Goal: Find contact information: Find contact information

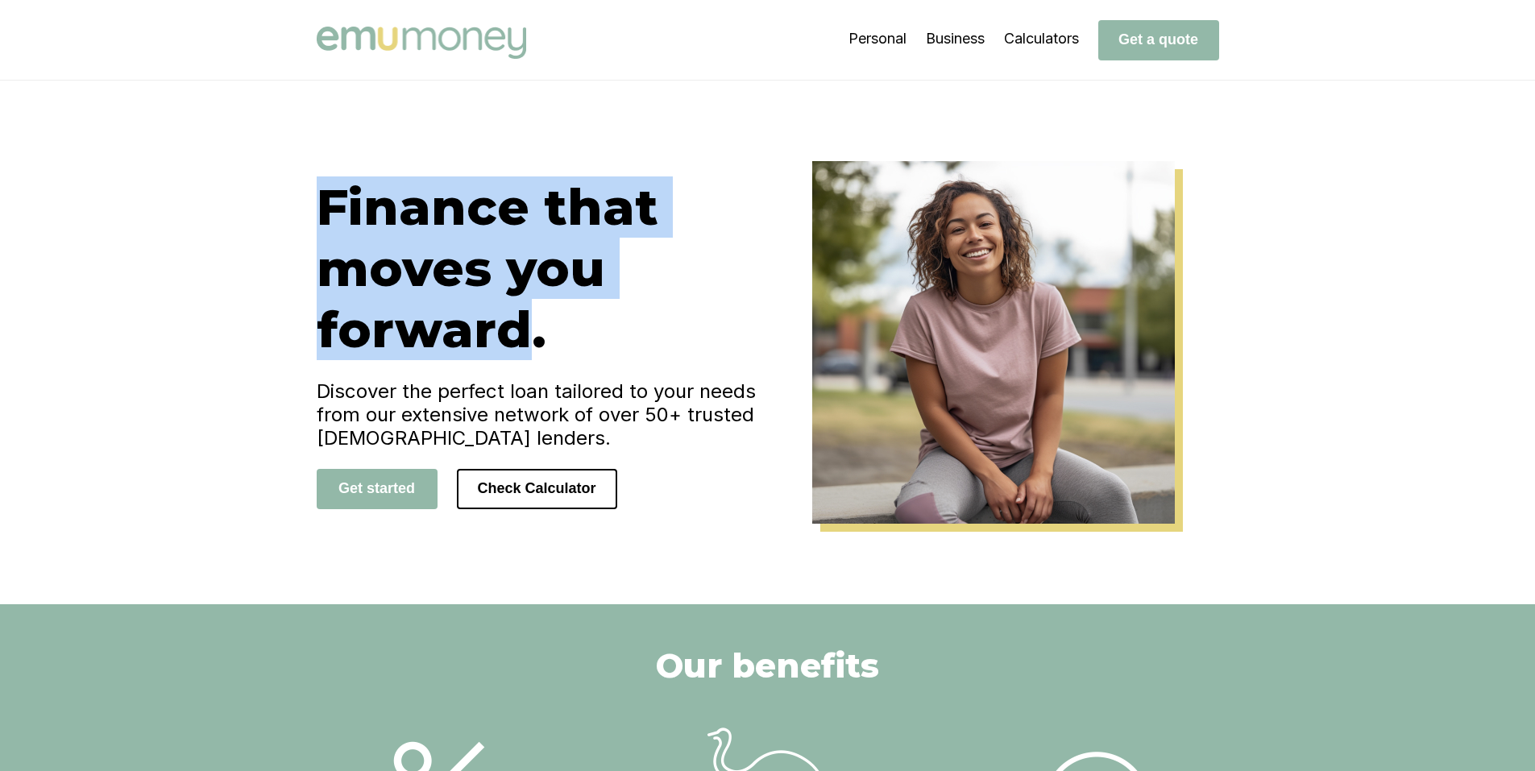
click at [290, 205] on div "Finance that moves you forward. Discover the perfect loan tailored to your need…" at bounding box center [767, 342] width 967 height 363
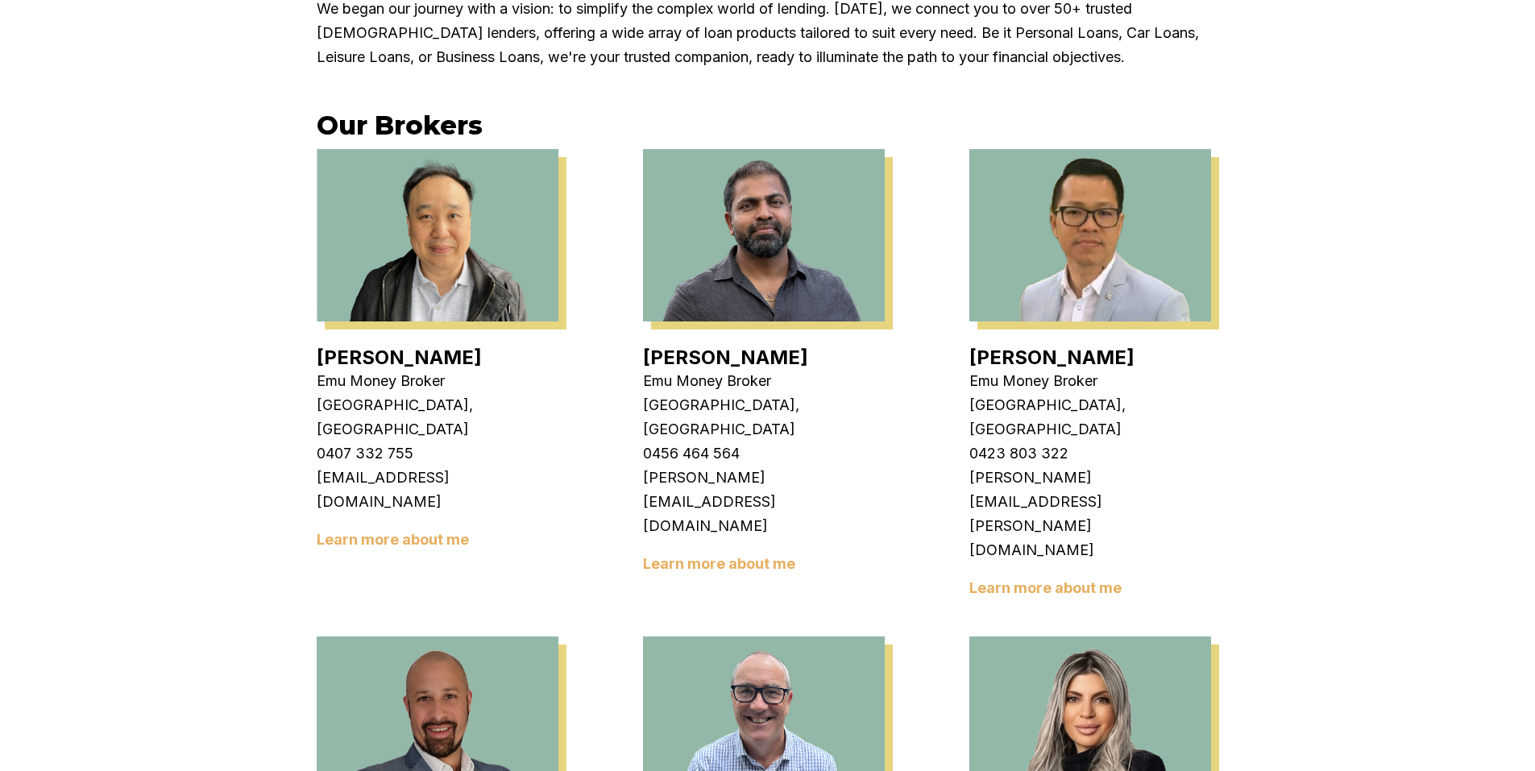
scroll to position [564, 0]
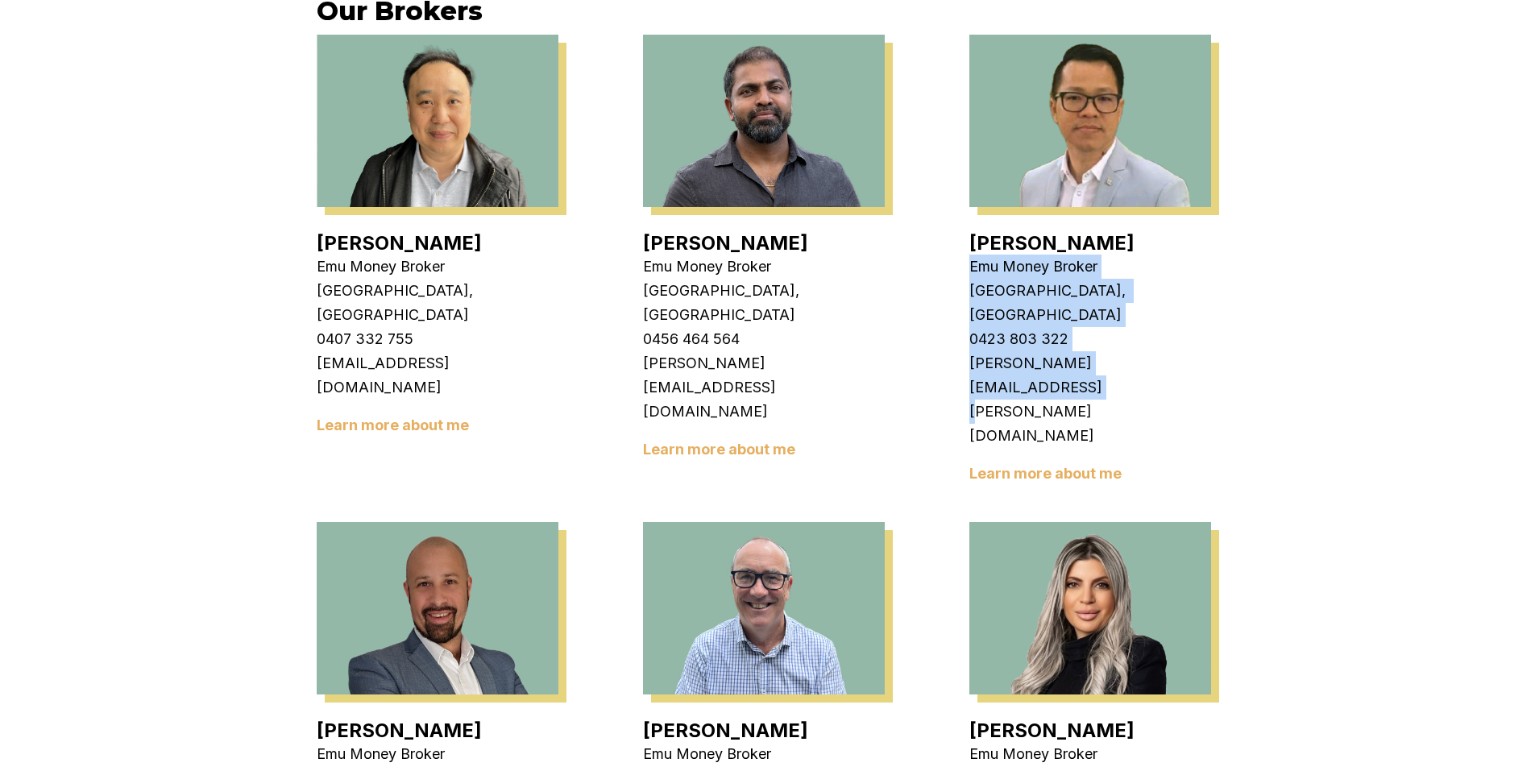
drag, startPoint x: 1236, startPoint y: 343, endPoint x: 956, endPoint y: 272, distance: 288.6
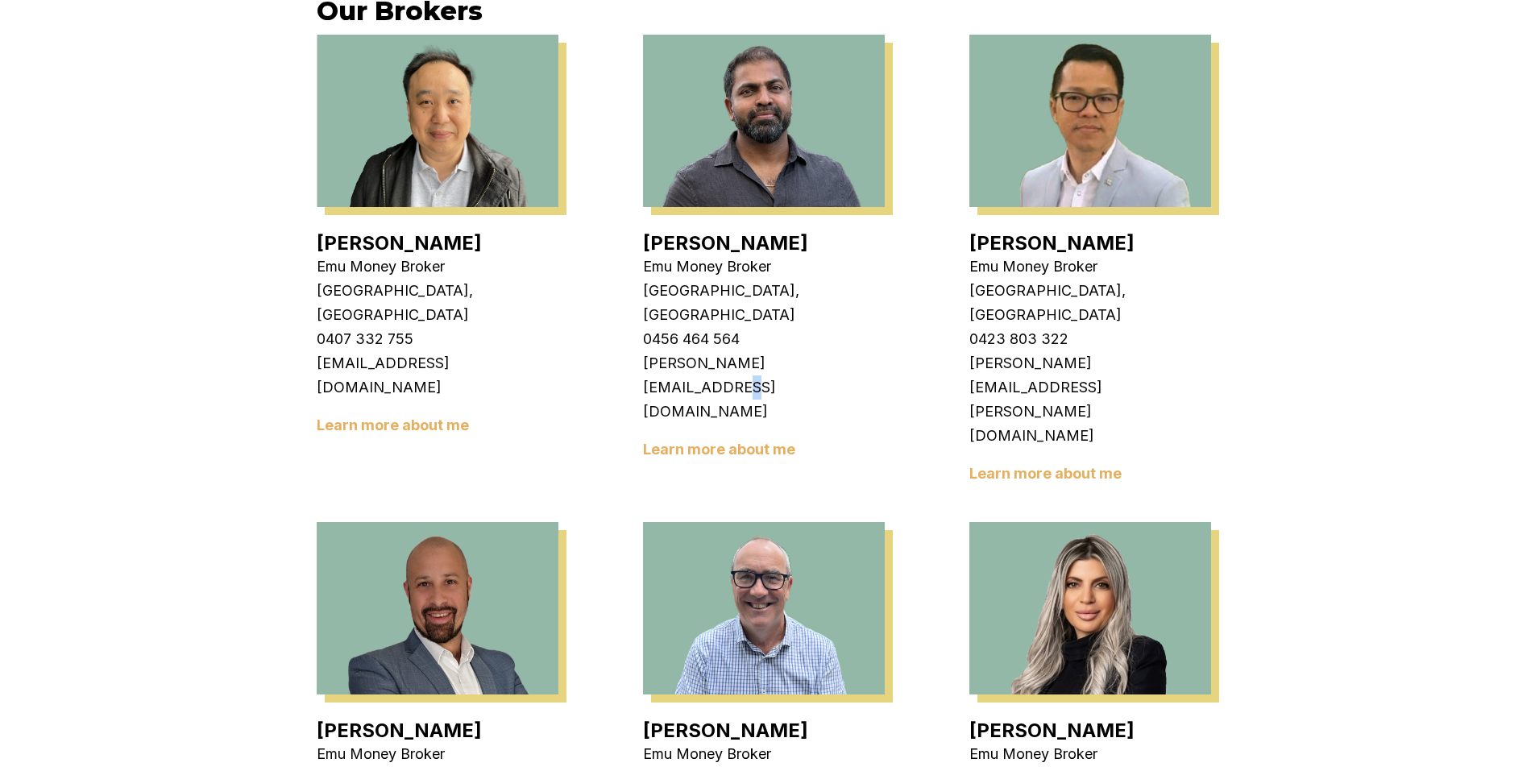
drag, startPoint x: 956, startPoint y: 272, endPoint x: 862, endPoint y: 337, distance: 114.7
click at [862, 351] on p "krish.babu@emumoney.com.au" at bounding box center [764, 387] width 242 height 73
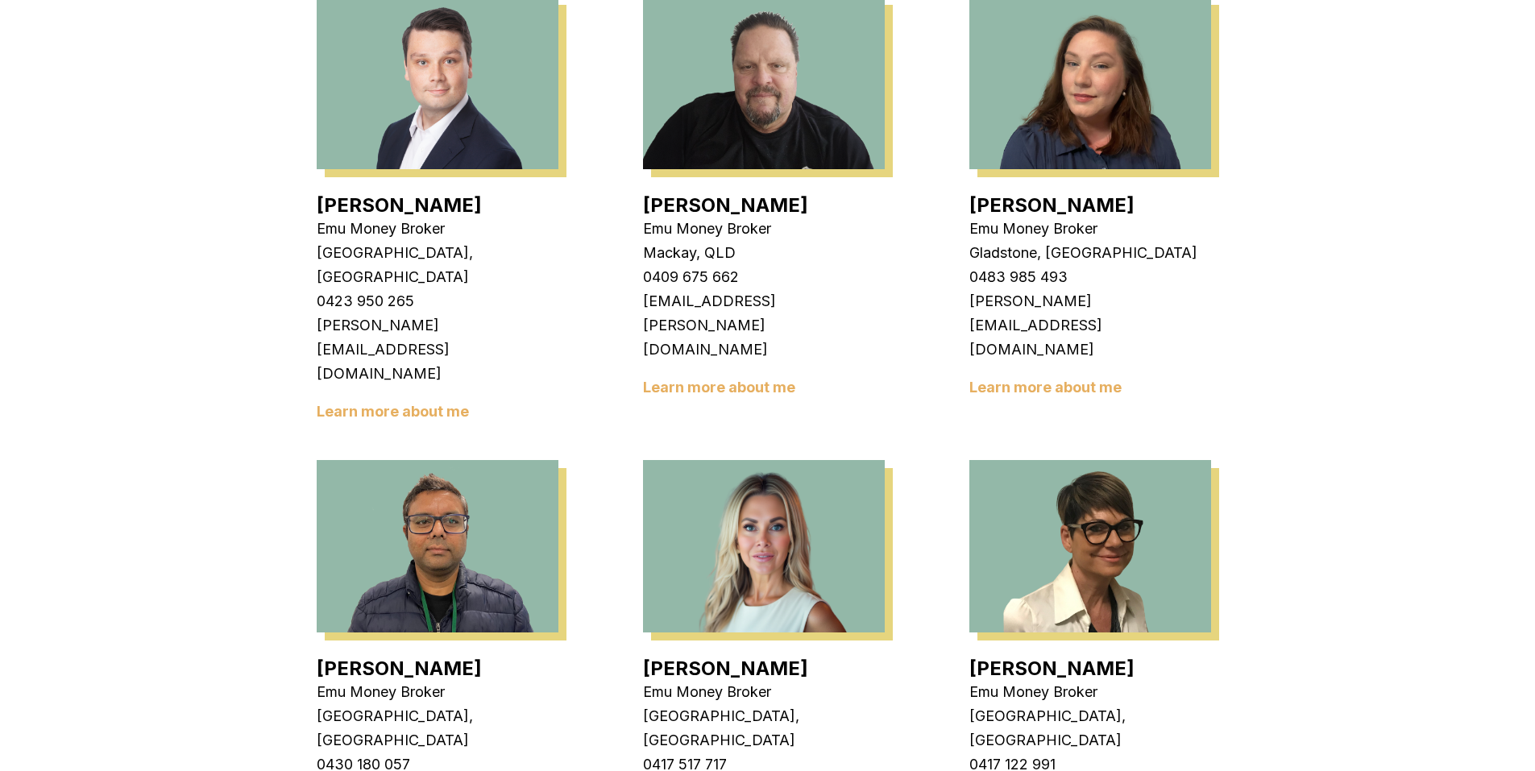
scroll to position [1692, 0]
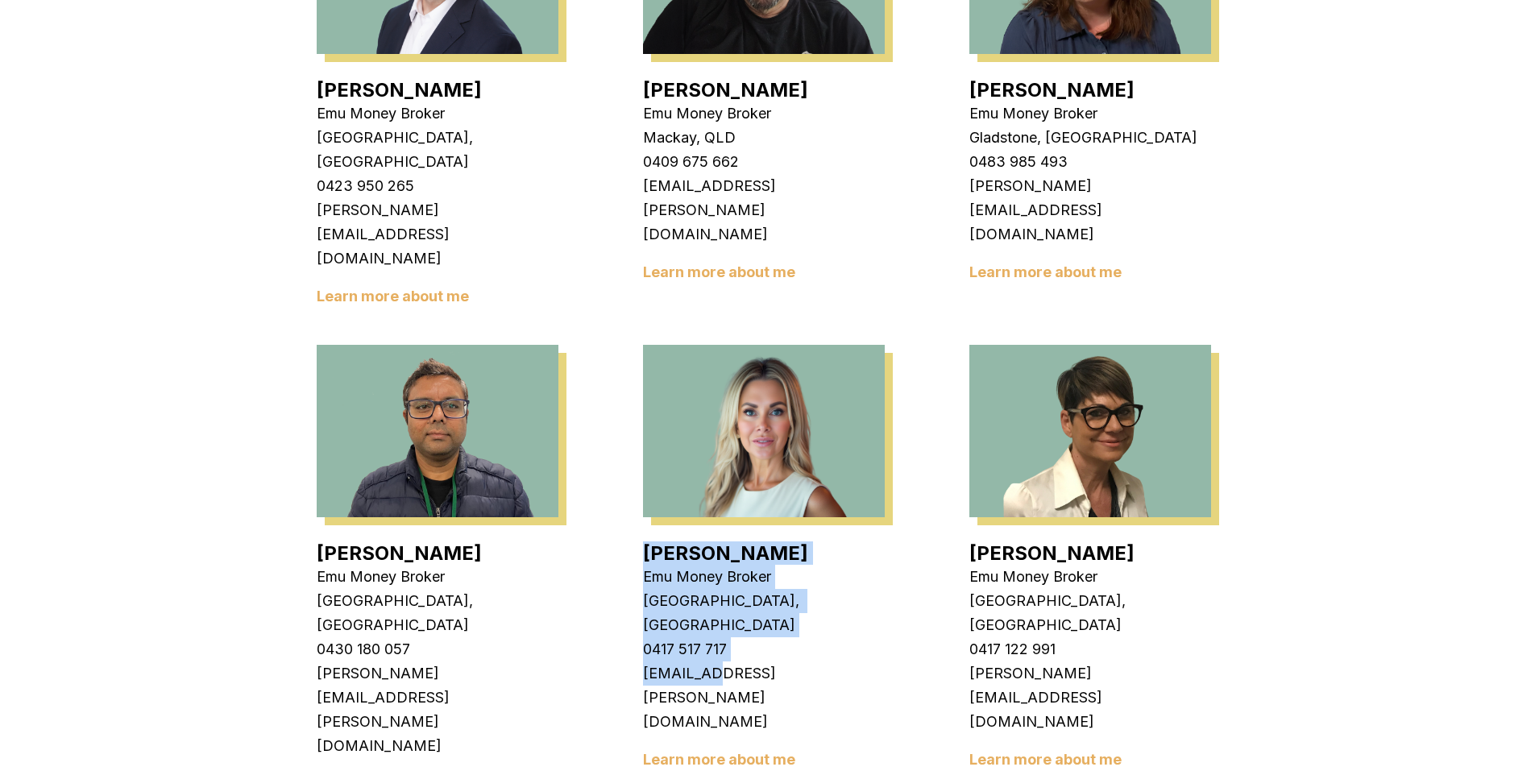
drag, startPoint x: 708, startPoint y: 379, endPoint x: 640, endPoint y: 286, distance: 115.2
click at [640, 286] on div "Eujin Ooi Emu Money Broker Dandenong, VIC 0407 332 755 eujin.ooi@emumoney.com.a…" at bounding box center [768, 349] width 902 height 2901
drag, startPoint x: 640, startPoint y: 286, endPoint x: 686, endPoint y: 353, distance: 81.1
click at [686, 637] on p "0417 517 717" at bounding box center [764, 649] width 242 height 24
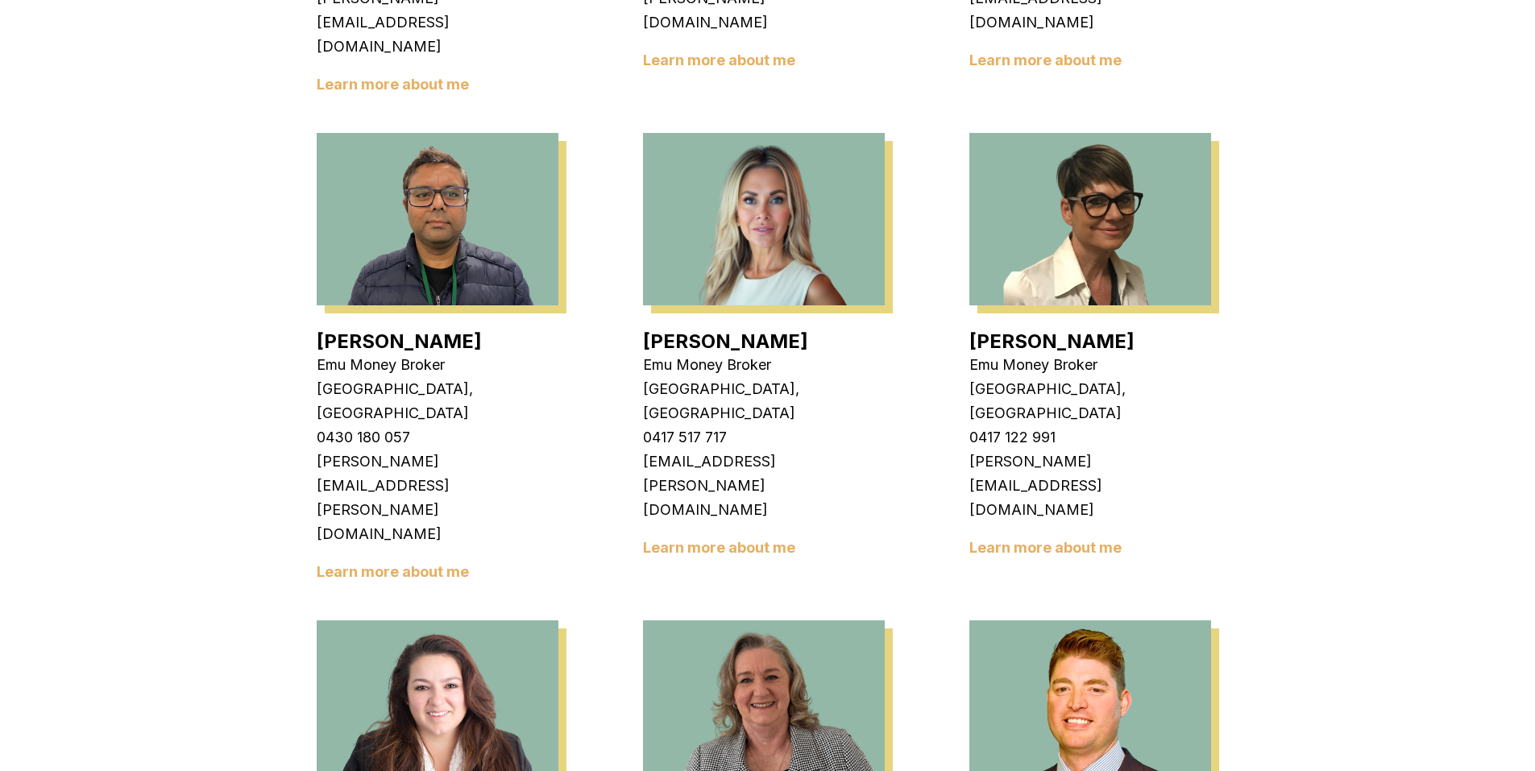
scroll to position [1934, 0]
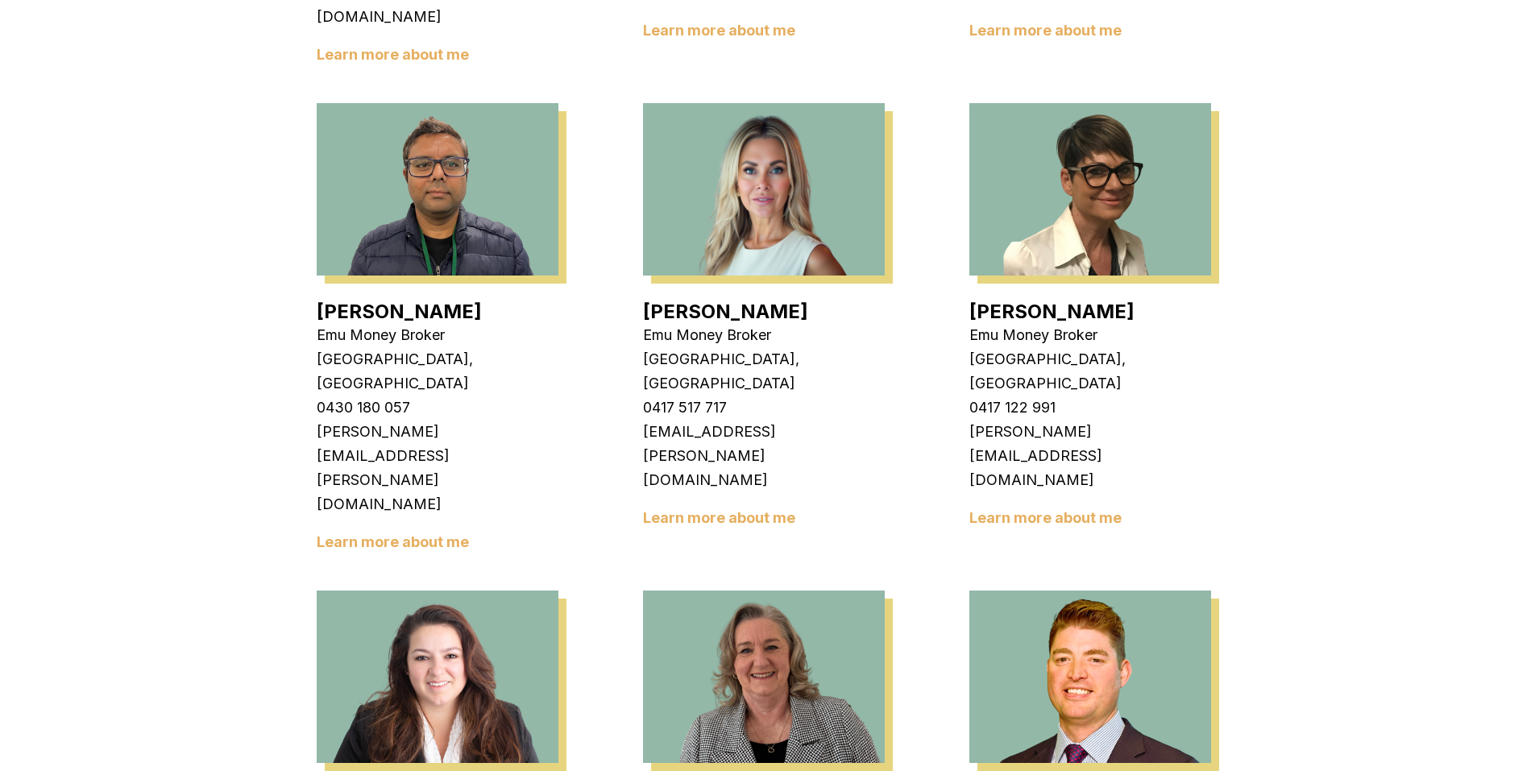
drag, startPoint x: 1082, startPoint y: 538, endPoint x: 959, endPoint y: 438, distance: 159.2
click at [959, 438] on div "Eujin Ooi Emu Money Broker Dandenong, VIC 0407 332 755 eujin.ooi@emumoney.com.a…" at bounding box center [768, 107] width 902 height 2901
drag, startPoint x: 639, startPoint y: 438, endPoint x: 790, endPoint y: 504, distance: 164.5
click at [790, 504] on div "Eujin Ooi Emu Money Broker Dandenong, VIC 0407 332 755 eujin.ooi@emumoney.com.a…" at bounding box center [768, 107] width 902 height 2901
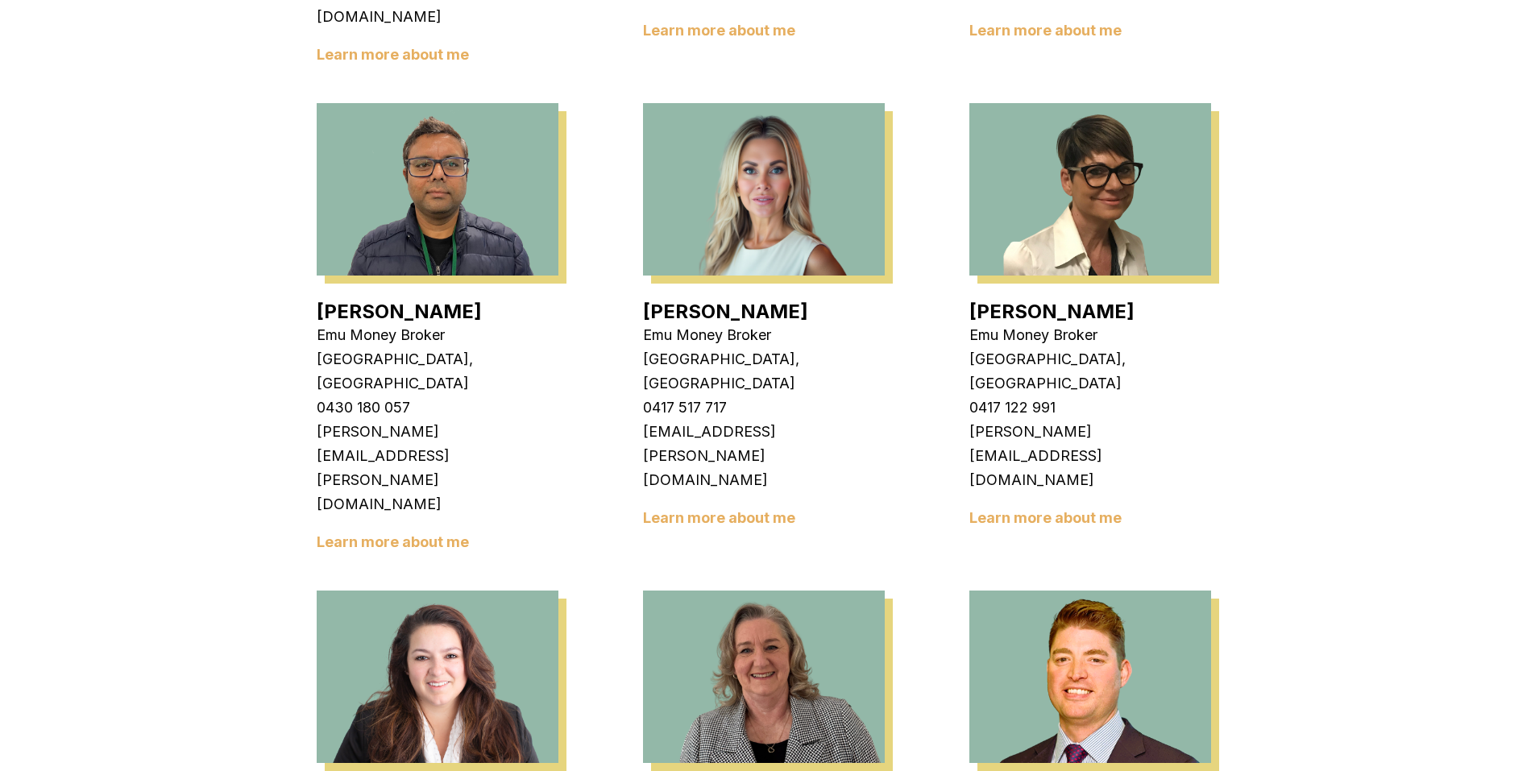
drag, startPoint x: 468, startPoint y: 488, endPoint x: 278, endPoint y: 442, distance: 195.8
click at [278, 442] on div "At Emu Money, we're all about forward momentum. As one of Australia's leading o…" at bounding box center [767, 290] width 1535 height 3814
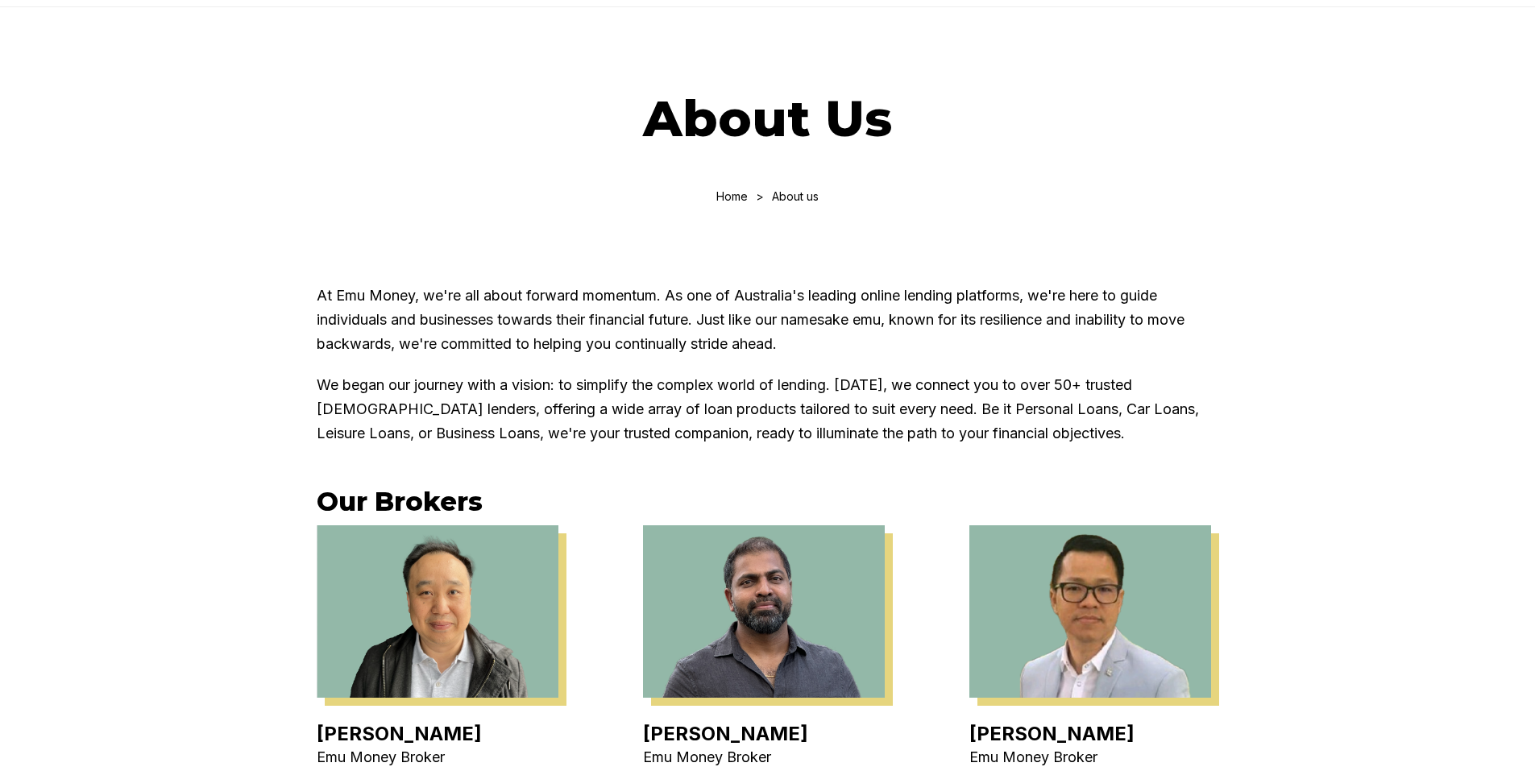
scroll to position [0, 0]
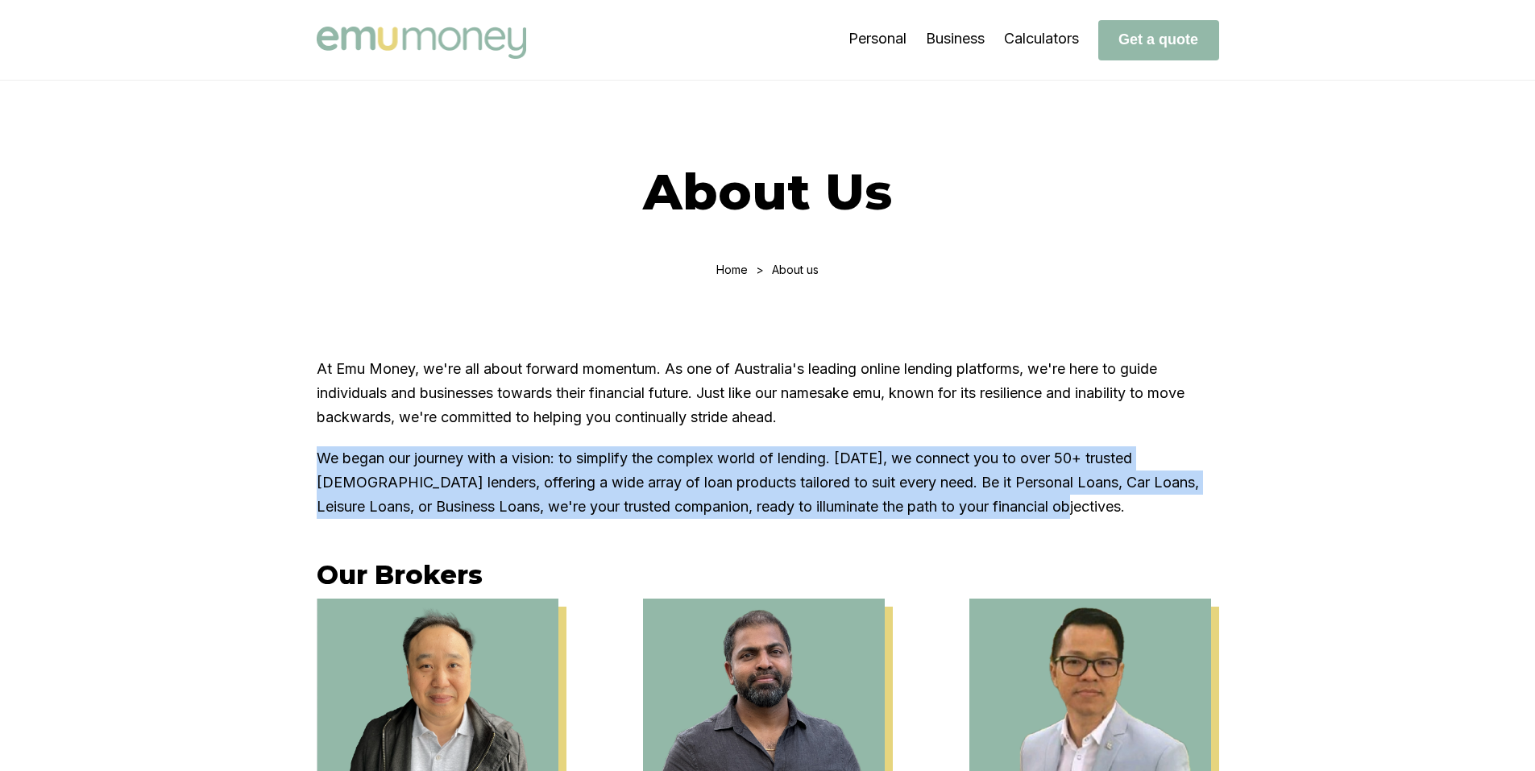
drag, startPoint x: 1060, startPoint y: 499, endPoint x: 150, endPoint y: 449, distance: 911.0
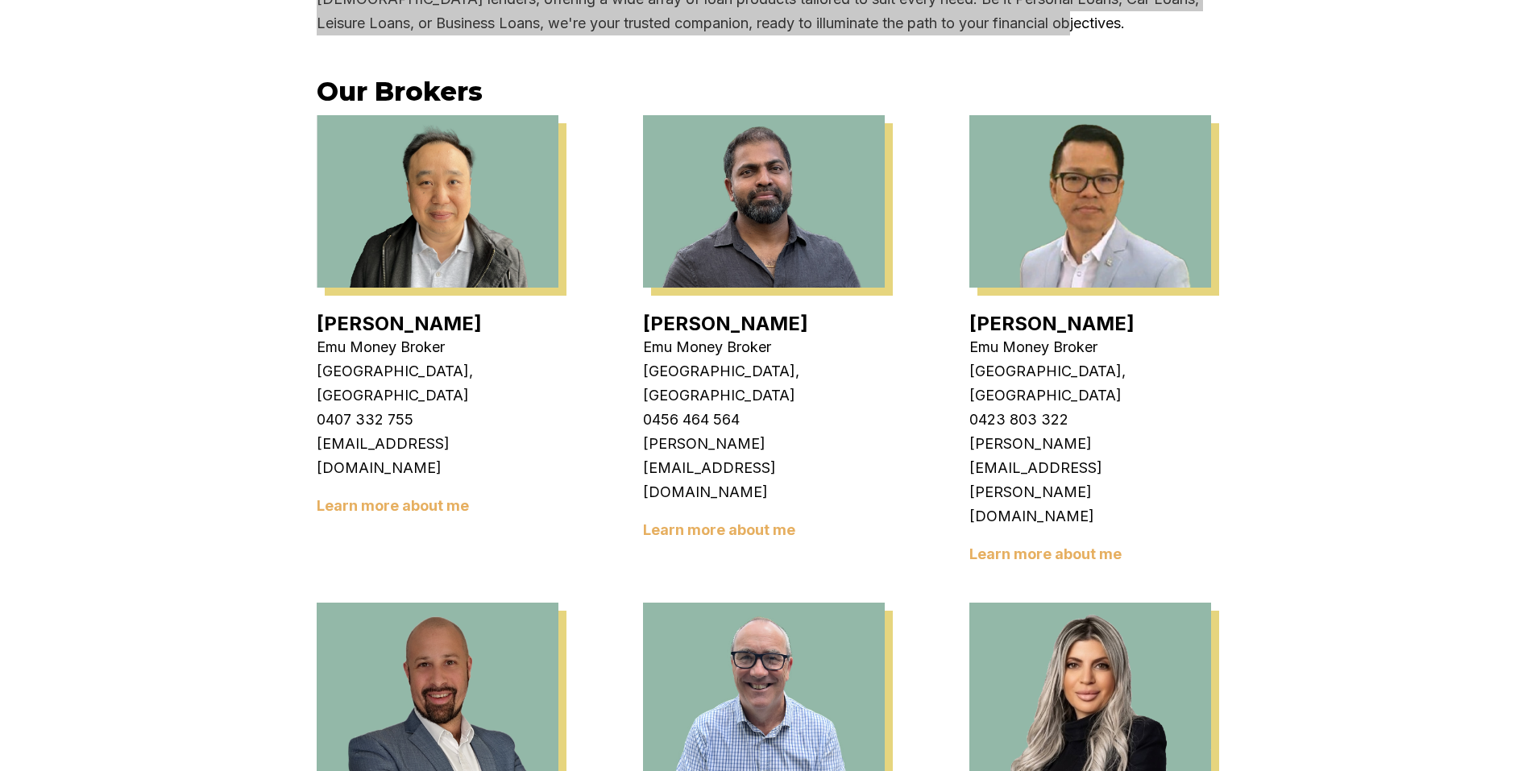
scroll to position [806, 0]
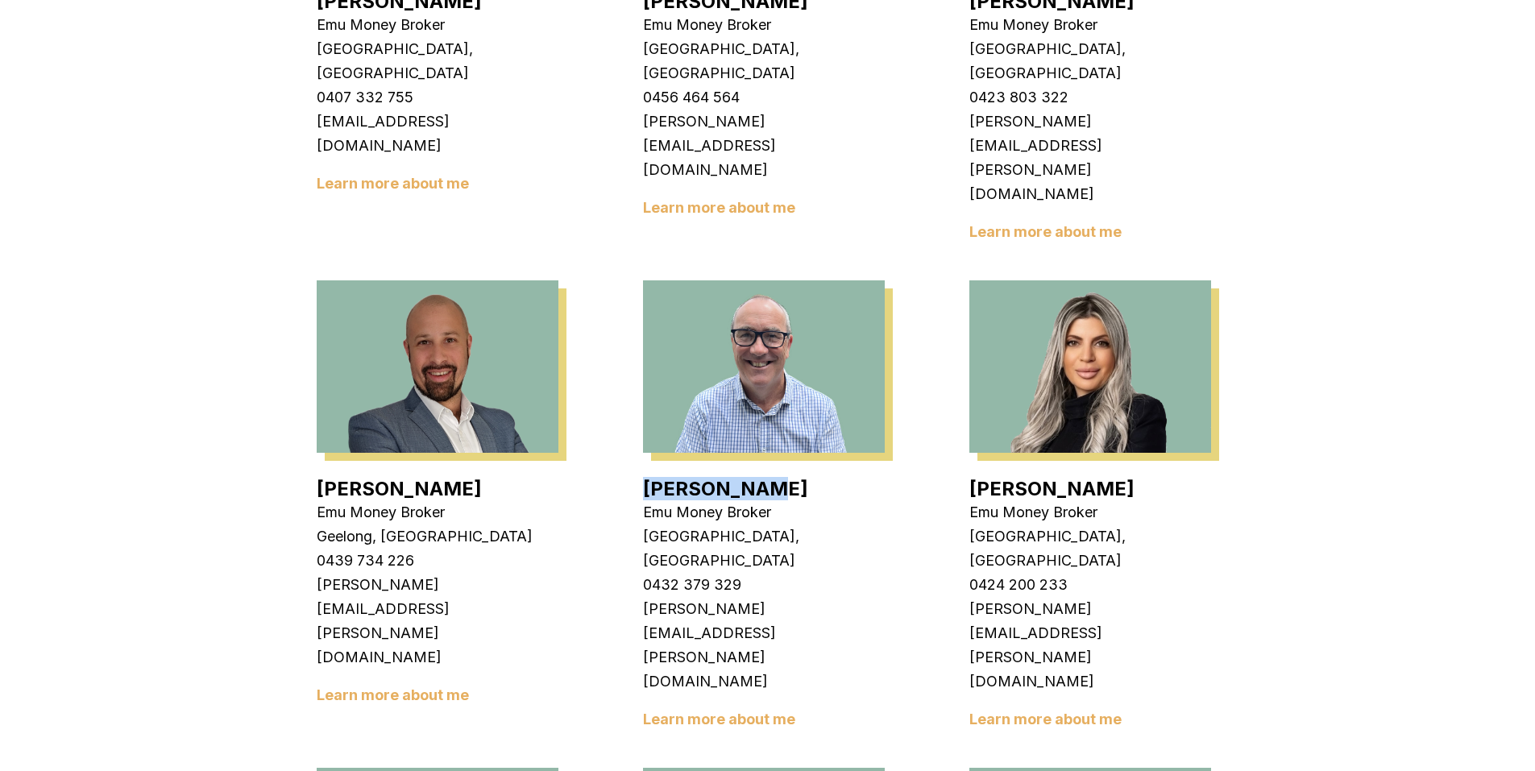
drag, startPoint x: 722, startPoint y: 403, endPoint x: 778, endPoint y: 386, distance: 58.9
drag, startPoint x: 778, startPoint y: 386, endPoint x: 789, endPoint y: 428, distance: 43.2
click at [789, 469] on div "Adam Howell Emu Money Broker Rowville, VIC 0432 379 329 adam.howell@emumoney.co…" at bounding box center [764, 598] width 242 height 259
click at [780, 500] on p "Emu Money Broker" at bounding box center [764, 512] width 242 height 24
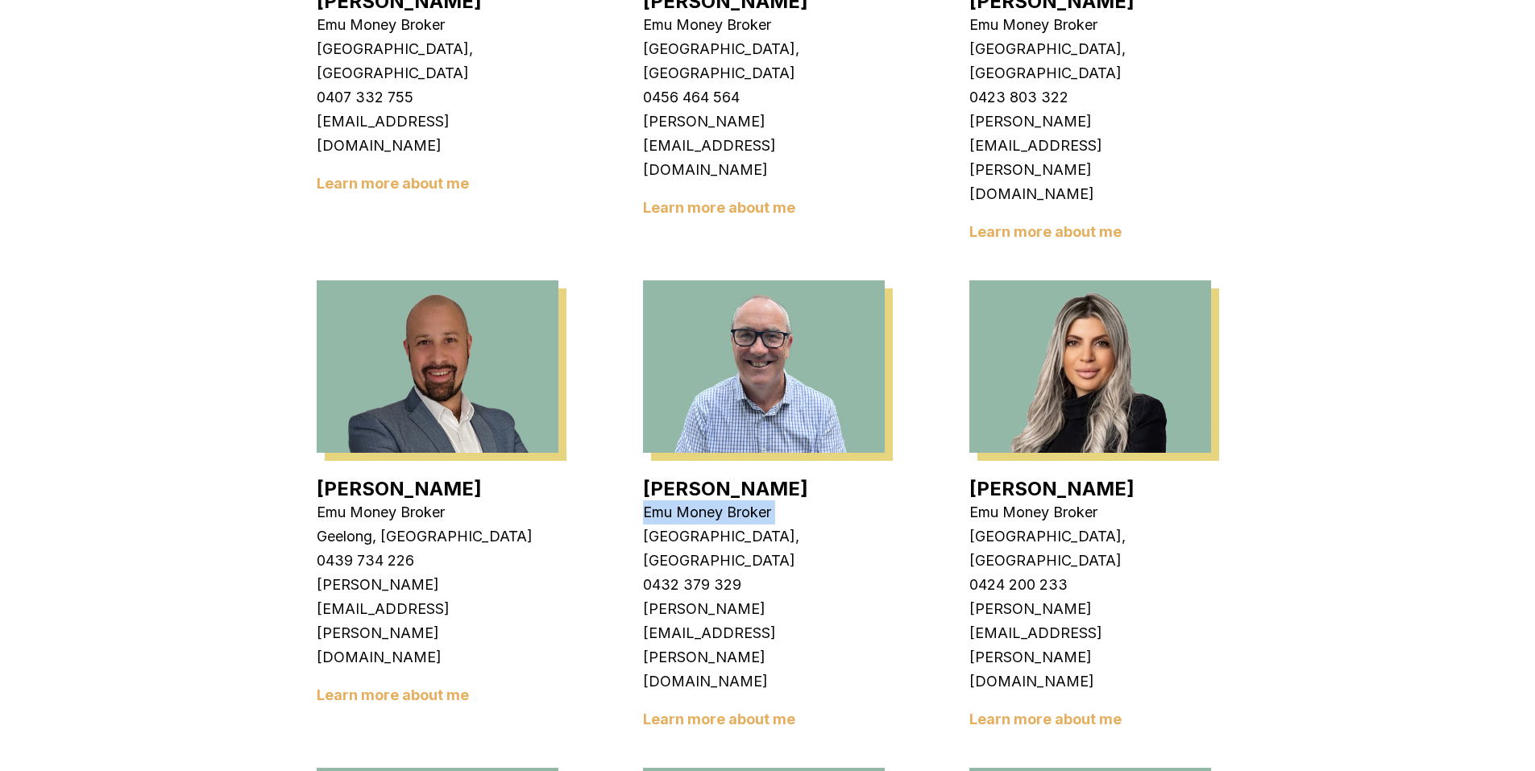
drag, startPoint x: 779, startPoint y: 417, endPoint x: 650, endPoint y: 410, distance: 129.1
click at [650, 500] on p "Emu Money Broker" at bounding box center [764, 512] width 242 height 24
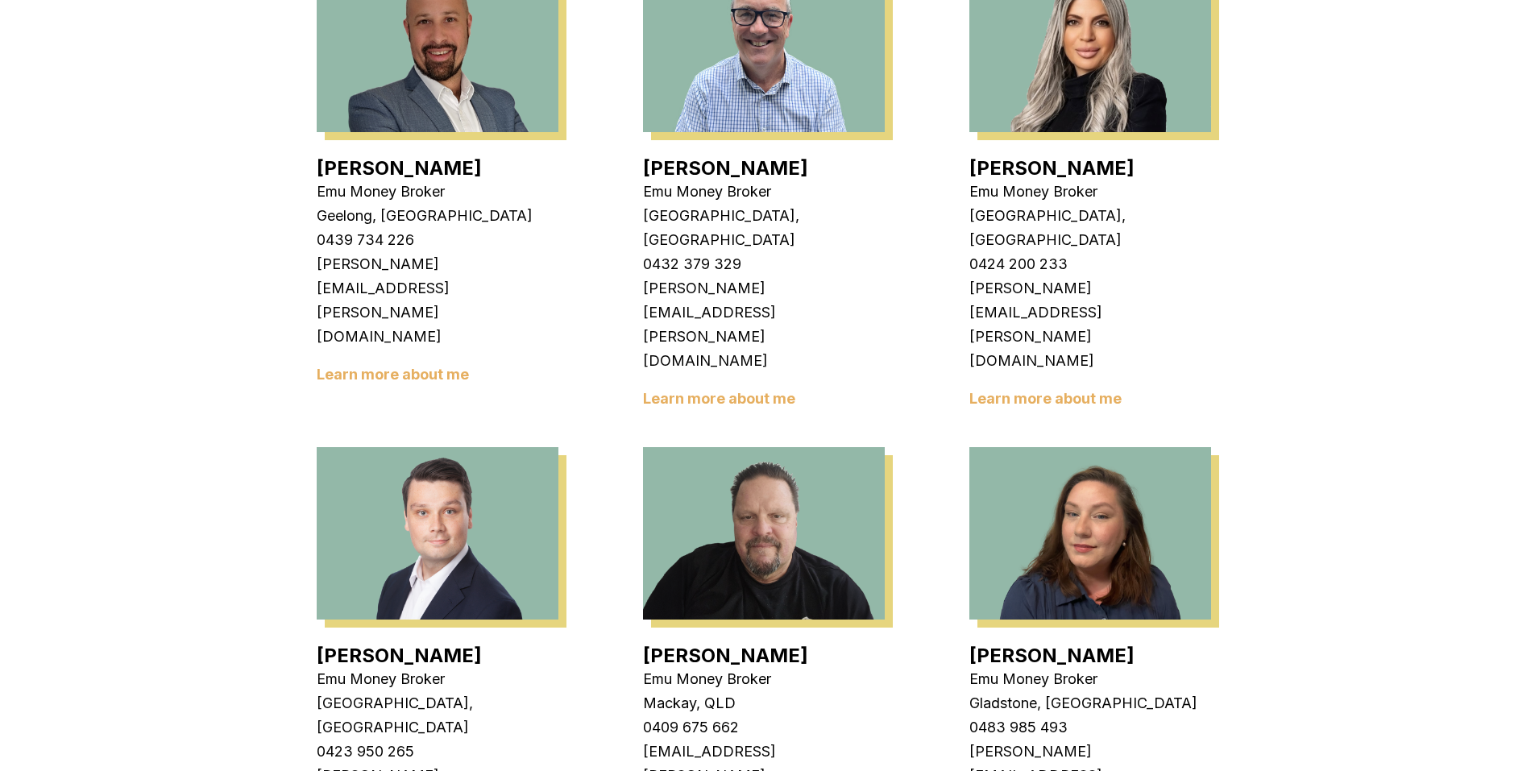
scroll to position [1128, 0]
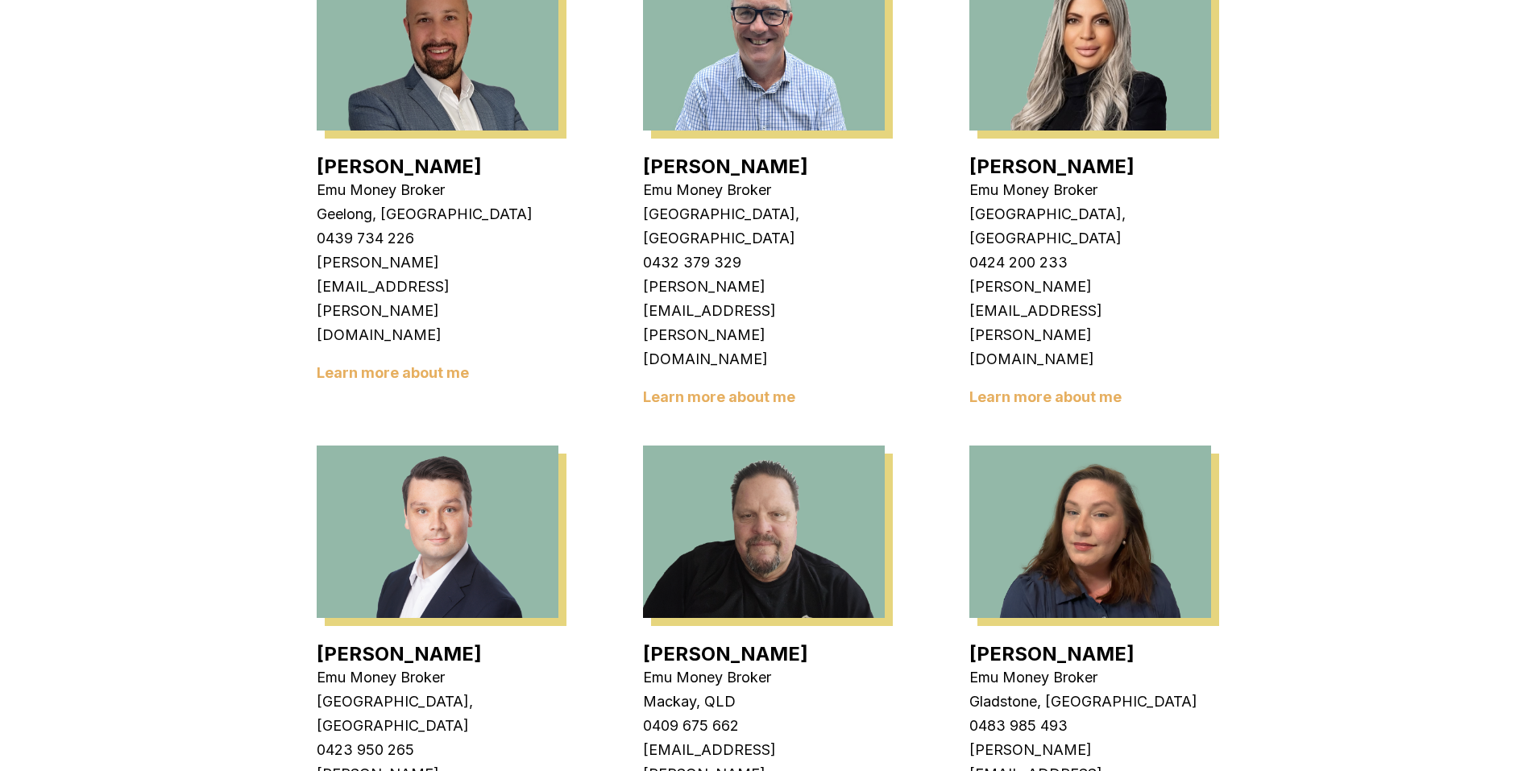
click at [1142, 446] on img at bounding box center [1090, 532] width 242 height 172
drag, startPoint x: 1127, startPoint y: 454, endPoint x: 975, endPoint y: 452, distance: 152.3
click at [975, 642] on h4 "Erin Shield" at bounding box center [1090, 653] width 242 height 23
click at [975, 642] on link "Erin Shield" at bounding box center [1051, 653] width 165 height 23
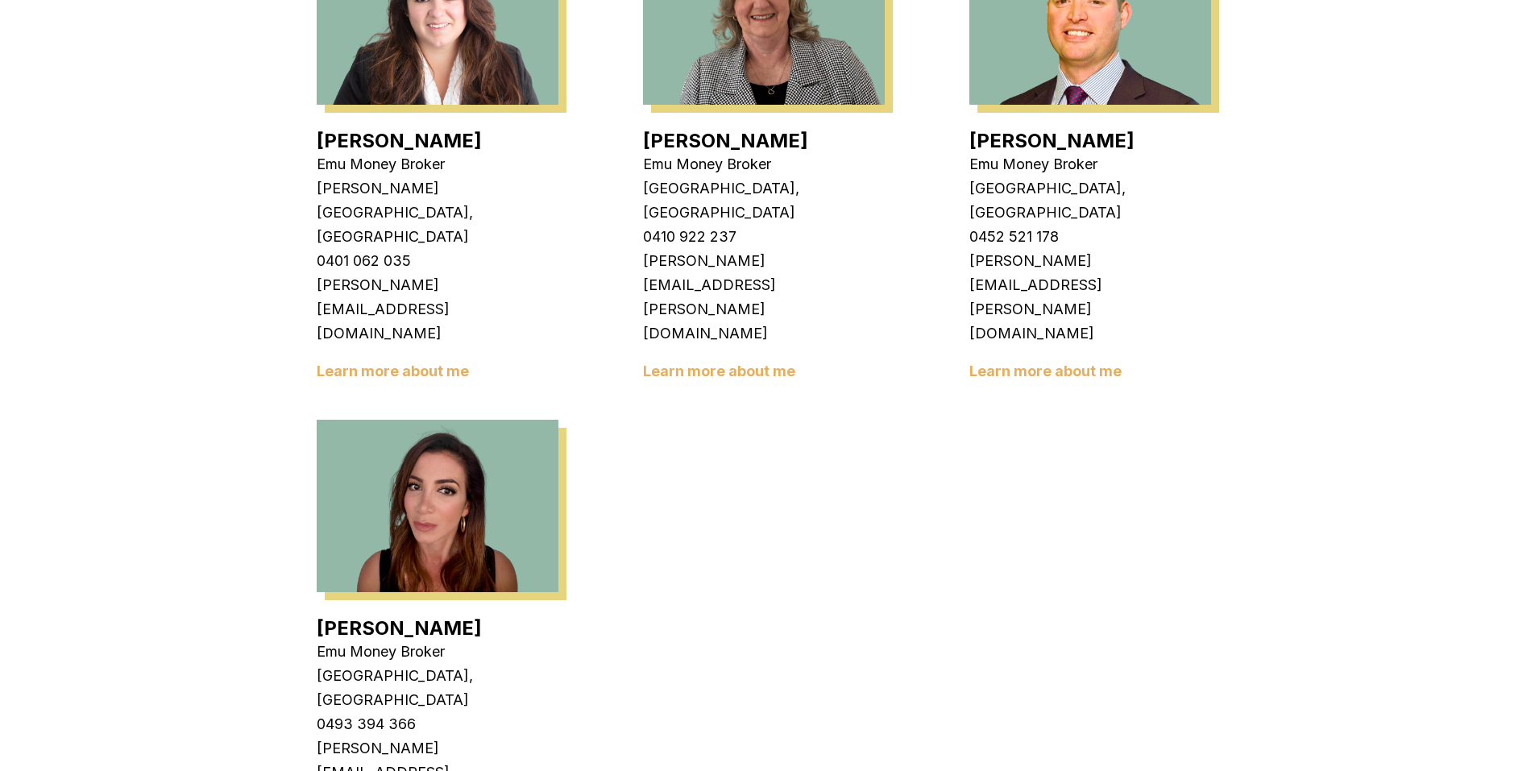
scroll to position [2901, 0]
